Goal: Task Accomplishment & Management: Use online tool/utility

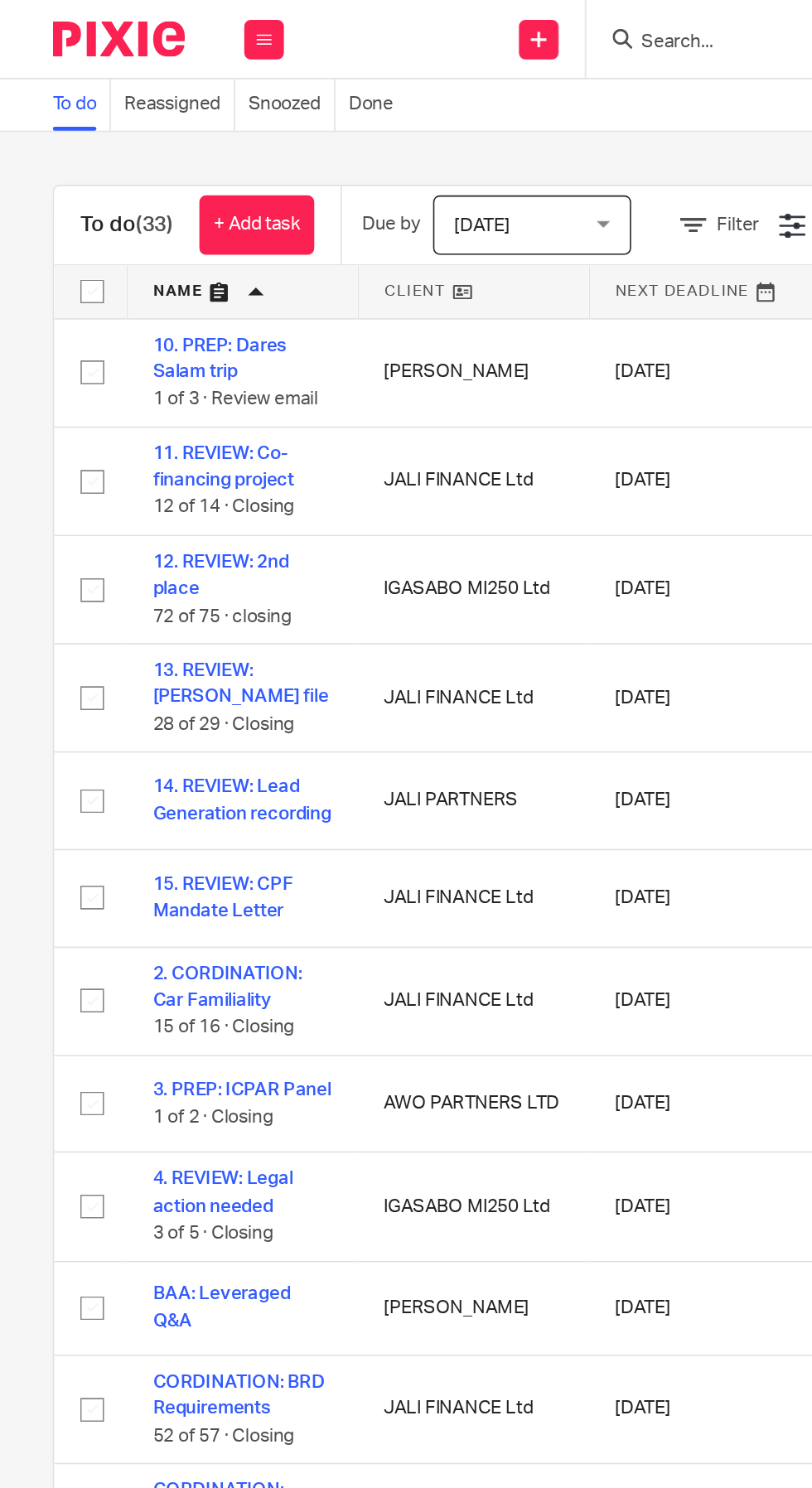
click at [165, 20] on icon at bounding box center [165, 25] width 10 height 10
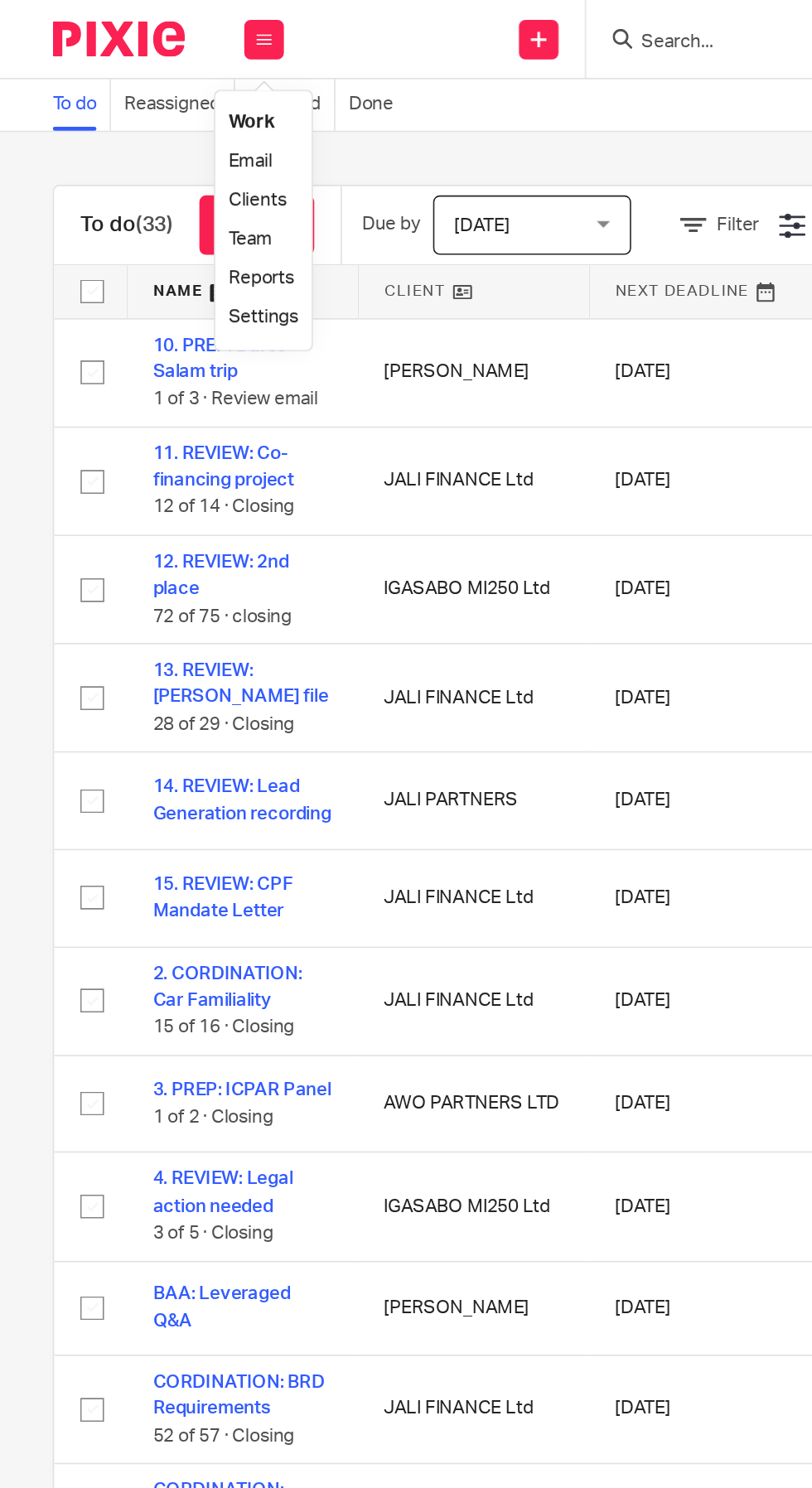
click at [165, 103] on link "Email" at bounding box center [157, 101] width 28 height 12
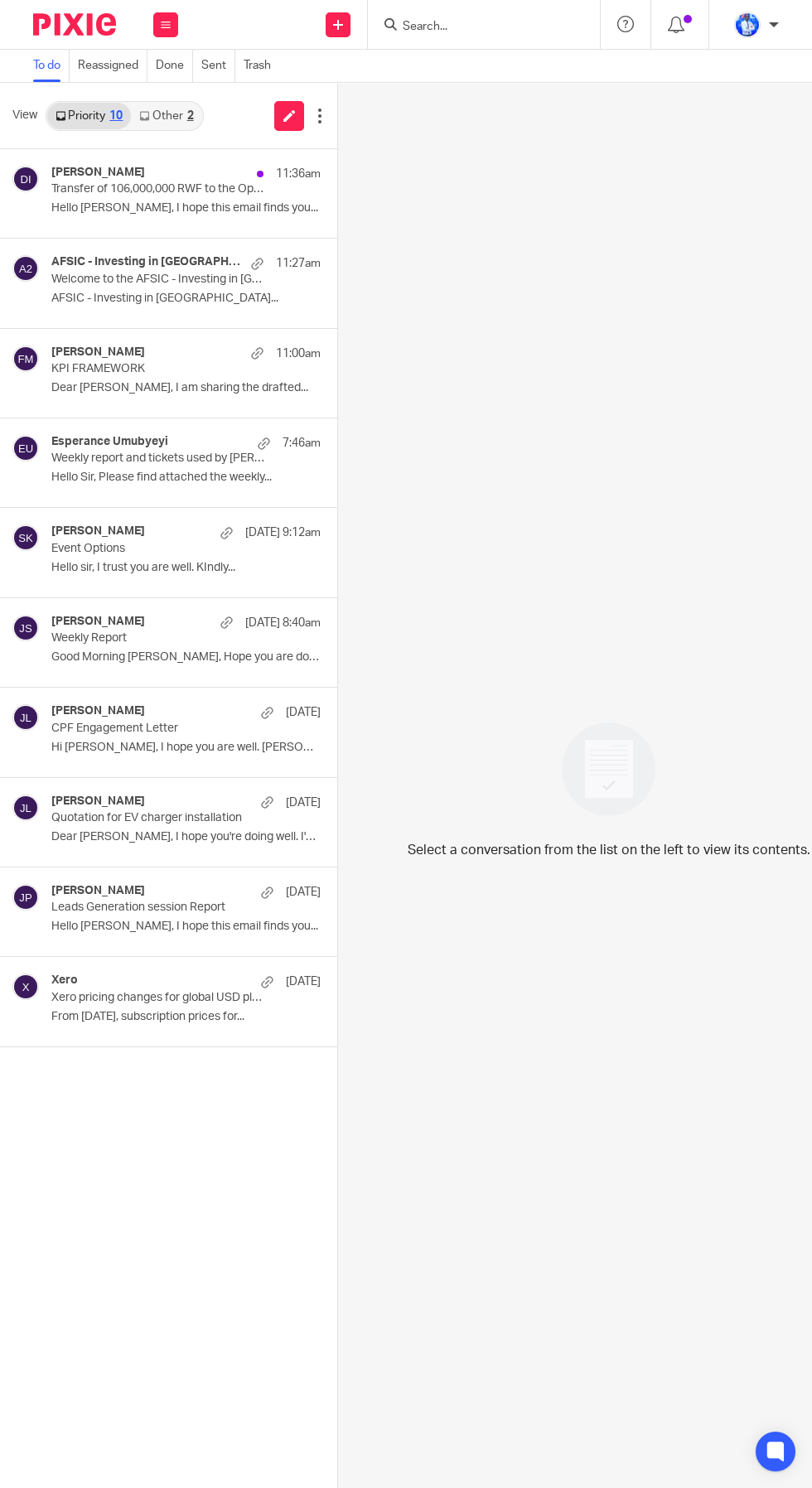
click at [190, 115] on div "2" at bounding box center [190, 116] width 7 height 12
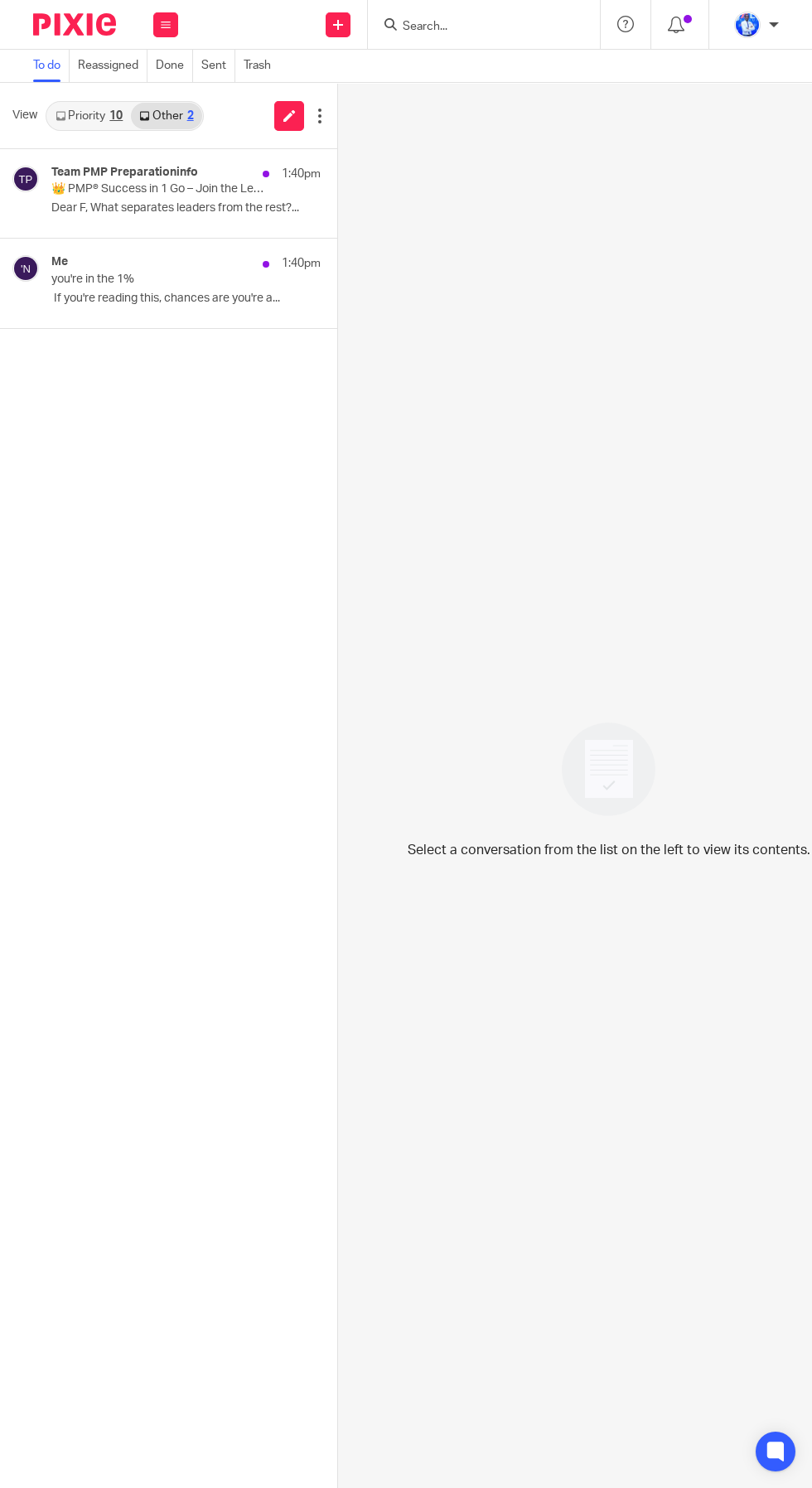
scroll to position [149, 0]
click at [123, 292] on p "​ If you're reading this, chances are you're a..." at bounding box center [185, 298] width 269 height 14
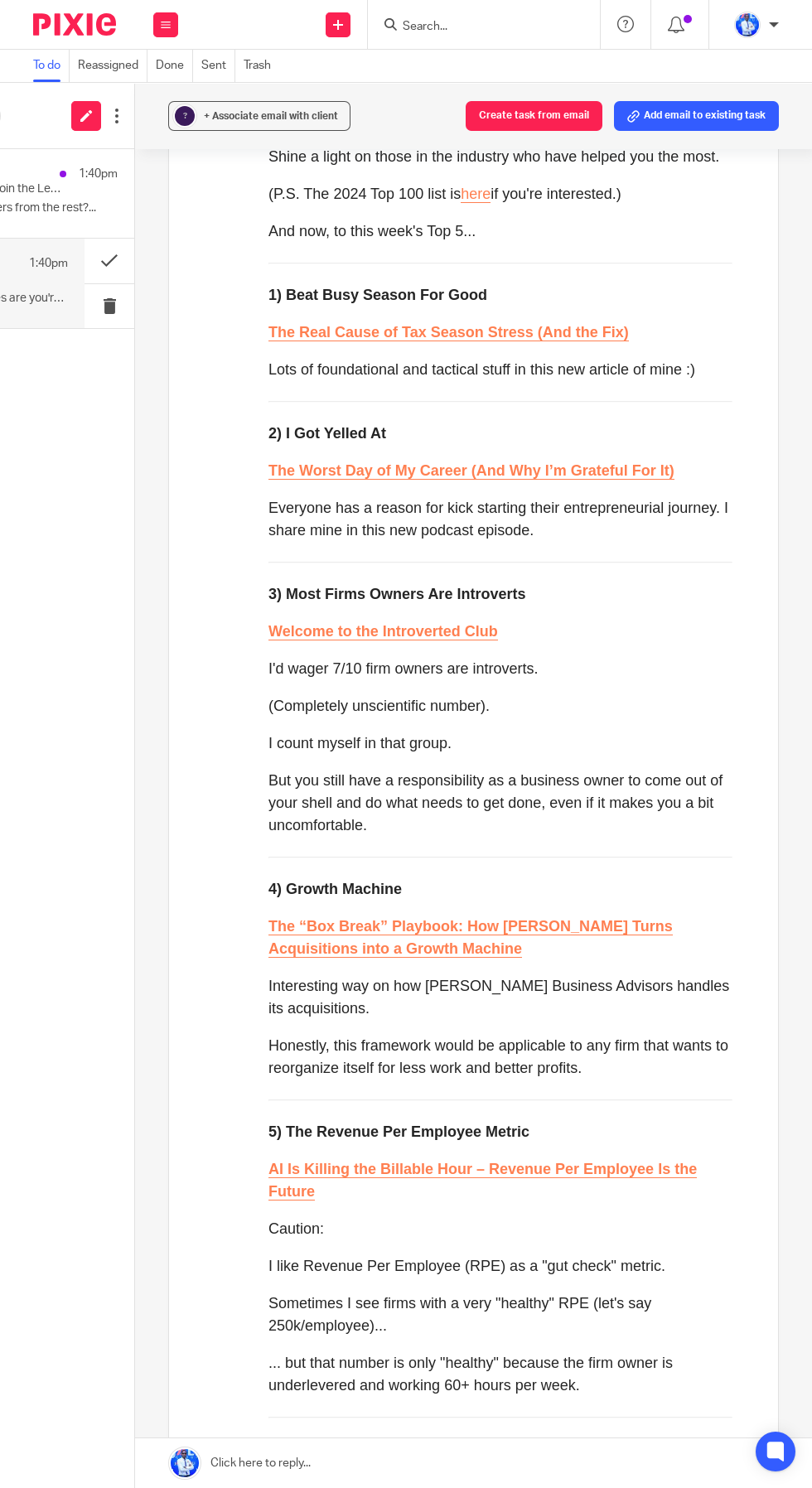
scroll to position [2055, 0]
